Goal: Navigation & Orientation: Find specific page/section

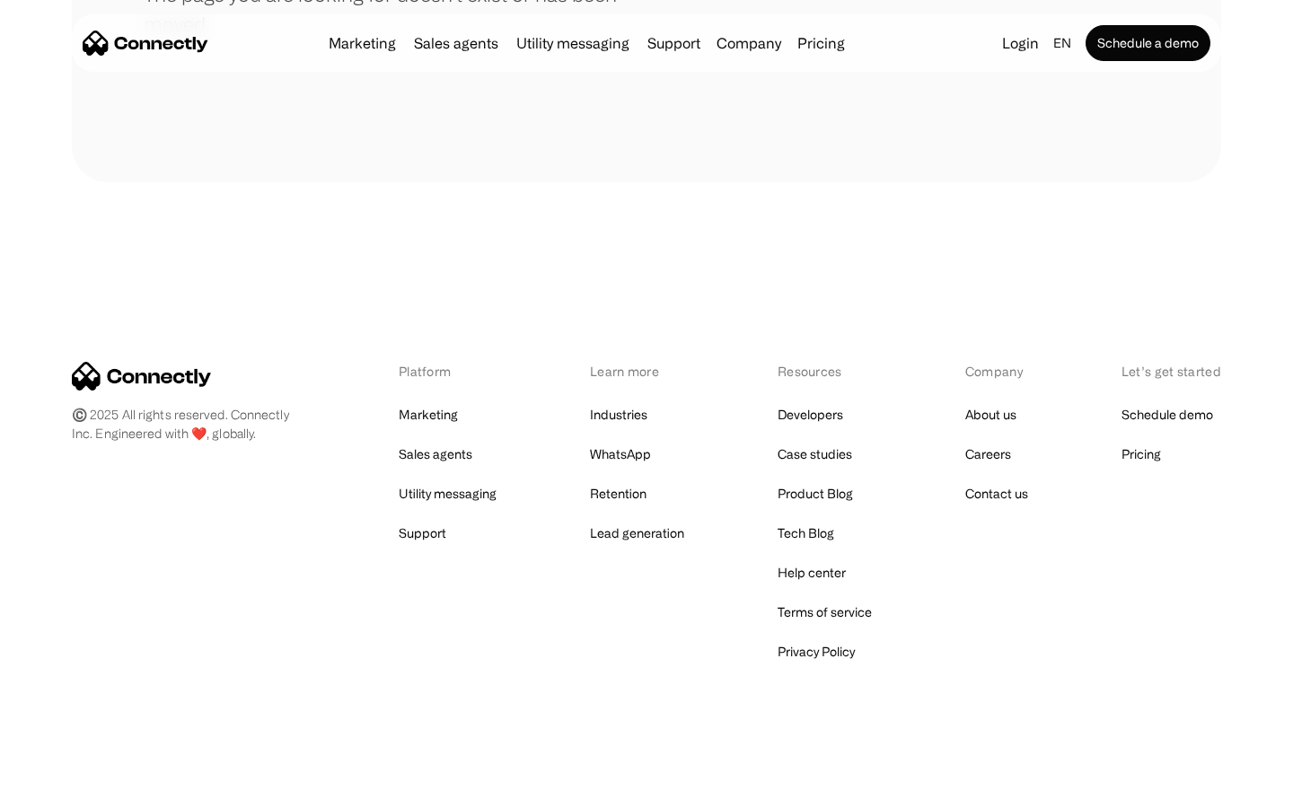
scroll to position [328, 0]
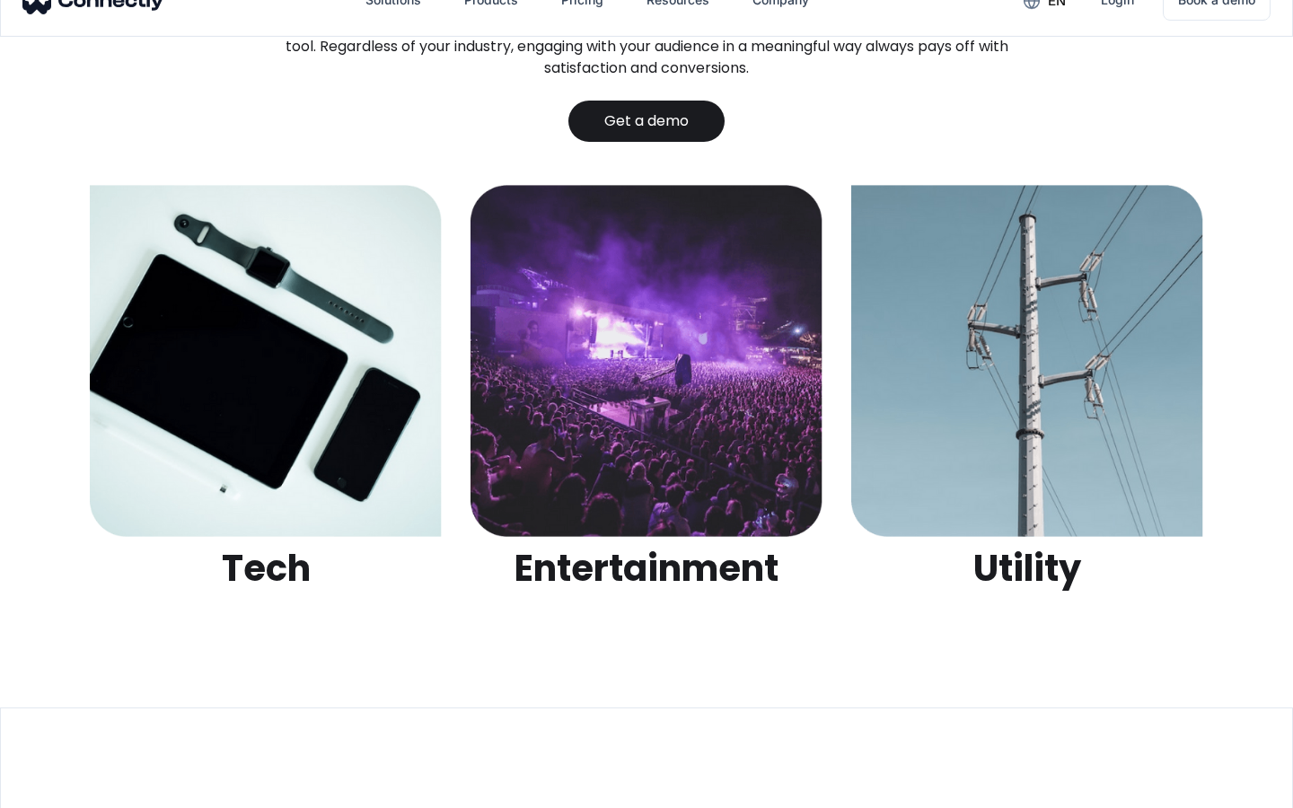
scroll to position [5664, 0]
